Goal: Task Accomplishment & Management: Manage account settings

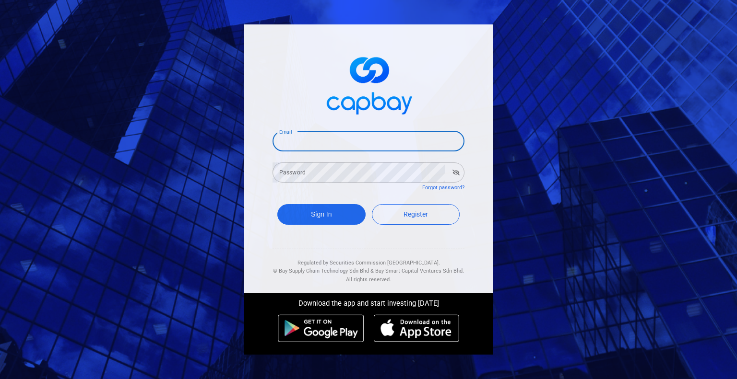
click at [297, 139] on input "Email" at bounding box center [368, 141] width 192 height 20
type input "[EMAIL_ADDRESS][DOMAIN_NAME]"
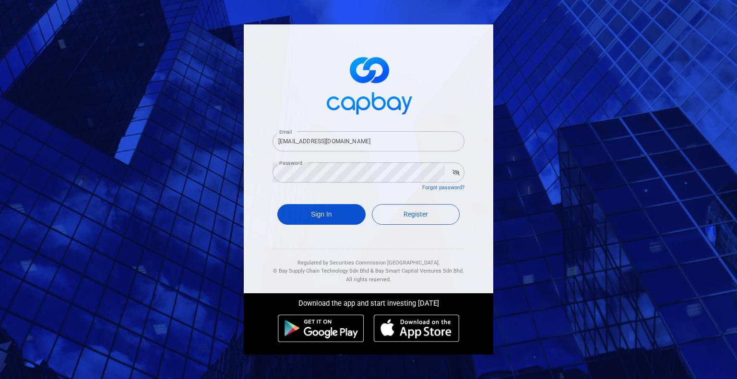
click at [331, 214] on button "Sign In" at bounding box center [321, 214] width 88 height 21
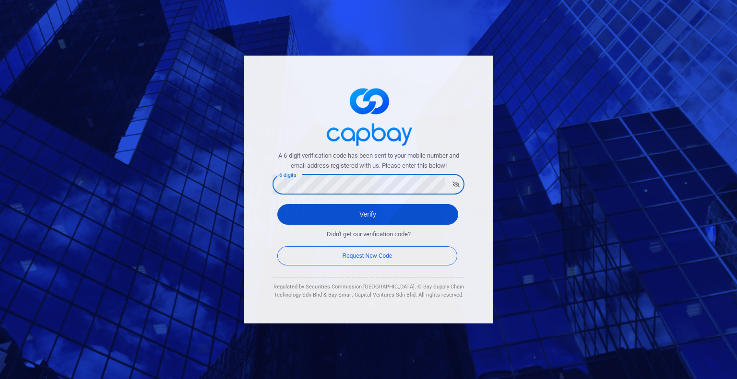
click at [411, 217] on button "Verify" at bounding box center [367, 214] width 181 height 21
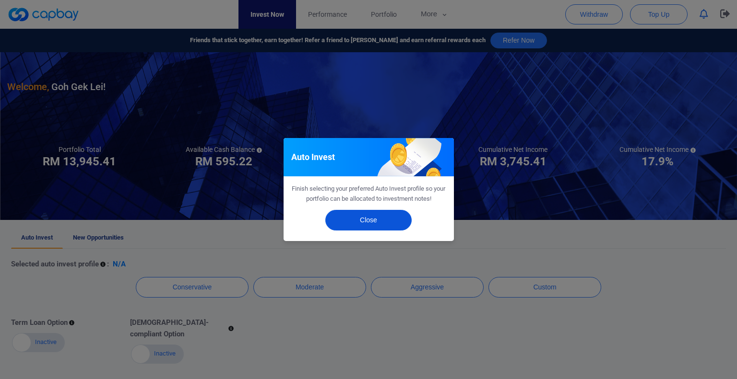
click at [364, 224] on button "Close" at bounding box center [368, 220] width 86 height 21
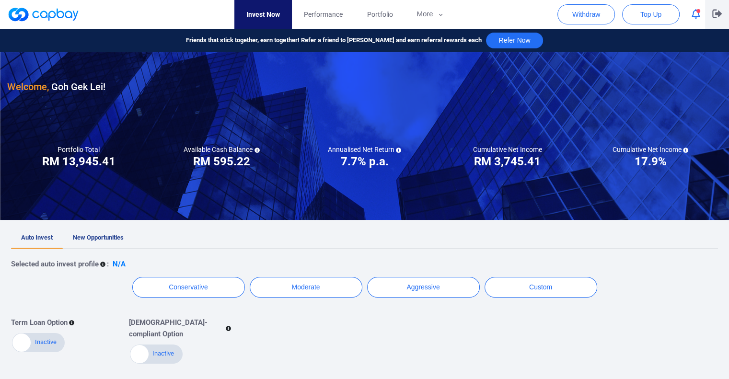
click at [713, 13] on icon "button" at bounding box center [718, 13] width 10 height 9
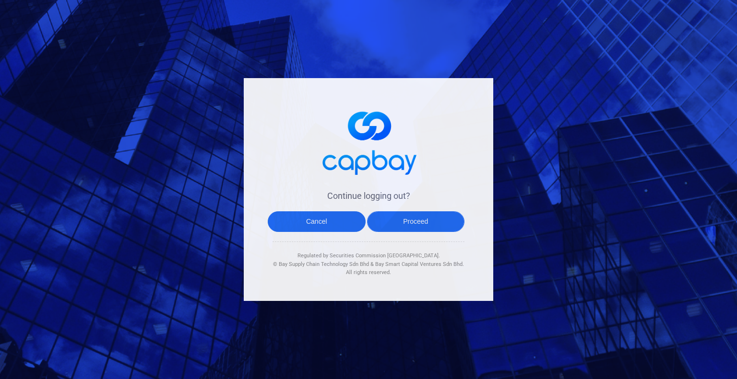
click at [396, 218] on button "Proceed" at bounding box center [416, 221] width 98 height 21
